Goal: Information Seeking & Learning: Learn about a topic

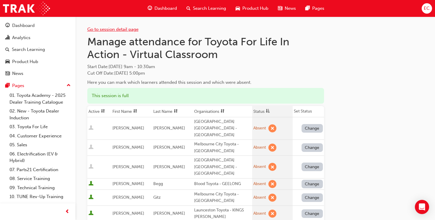
click at [113, 28] on link "Go to session detail page" at bounding box center [112, 29] width 51 height 5
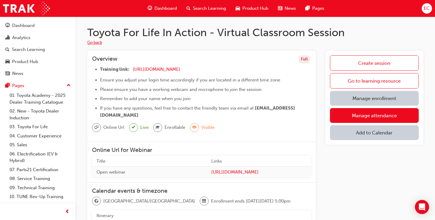
click at [94, 41] on button "Go back" at bounding box center [94, 42] width 15 height 7
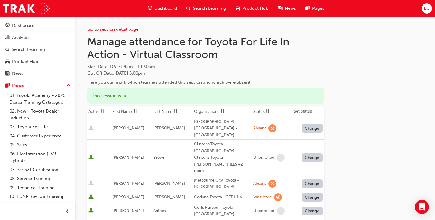
click at [95, 30] on link "Go to session detail page" at bounding box center [112, 29] width 51 height 5
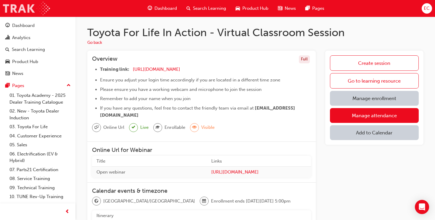
click at [32, 7] on img at bounding box center [26, 8] width 47 height 13
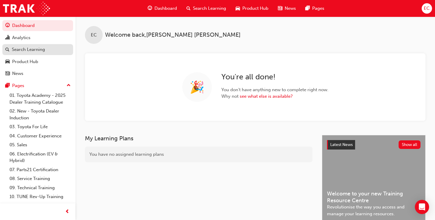
click at [28, 49] on div "Search Learning" at bounding box center [28, 49] width 33 height 7
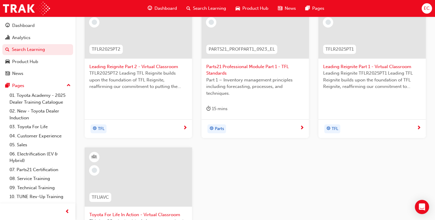
scroll to position [144, 0]
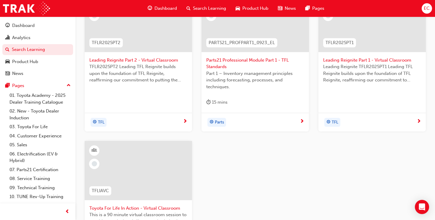
click at [158, 164] on div at bounding box center [138, 170] width 107 height 59
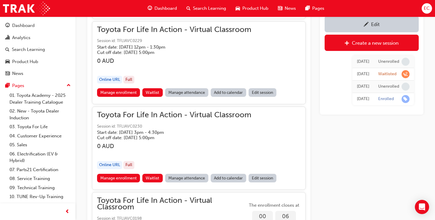
scroll to position [534, 0]
